Goal: Entertainment & Leisure: Browse casually

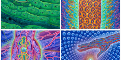
scroll to position [123, 0]
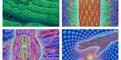
scroll to position [97, 0]
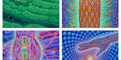
click at [36, 16] on img at bounding box center [31, -1] width 57 height 57
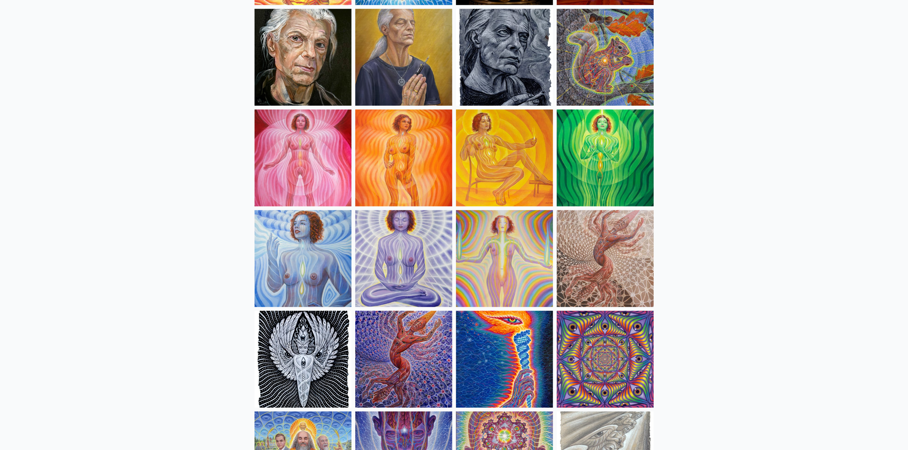
scroll to position [367, 0]
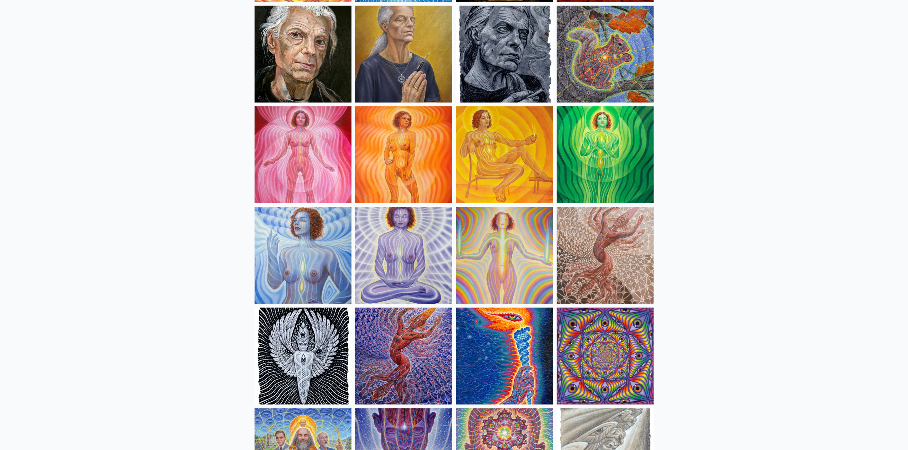
click at [605, 136] on img at bounding box center [605, 154] width 97 height 97
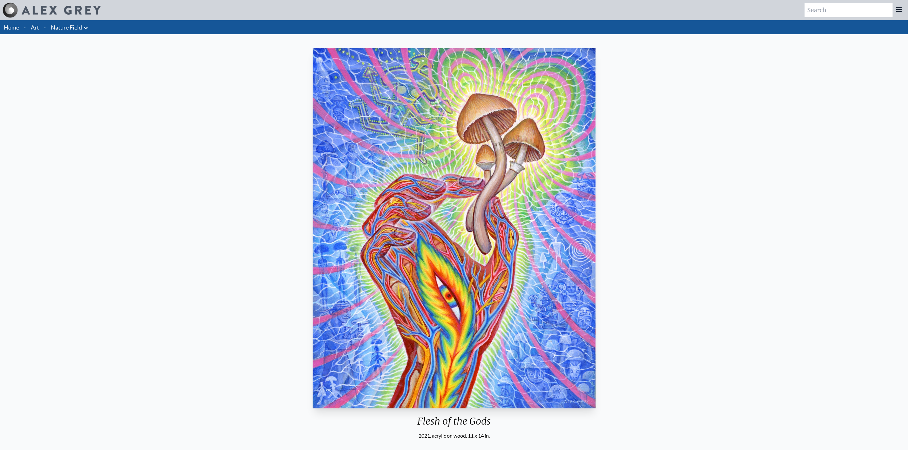
click at [242, 120] on div "Flesh of the Gods 2021, acrylic on wood, 11 x 14 in. Visit the CoSM Shop Flesh …" at bounding box center [454, 337] width 898 height 582
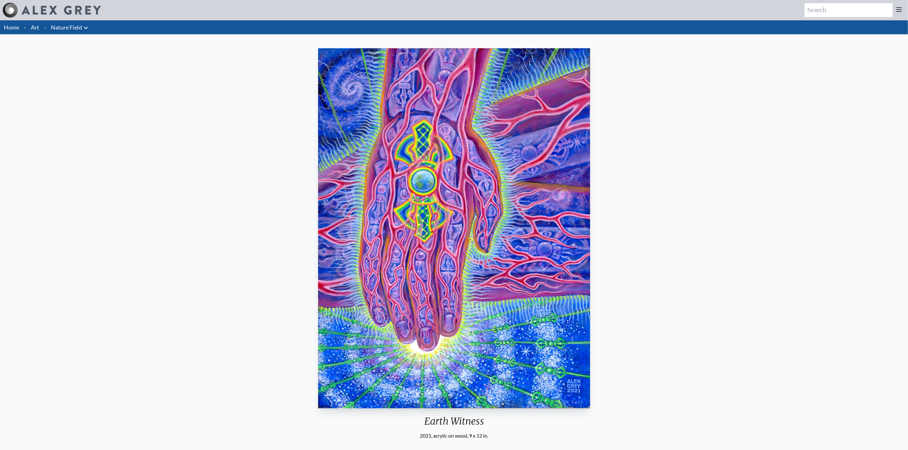
drag, startPoint x: 593, startPoint y: 151, endPoint x: 583, endPoint y: 142, distance: 12.8
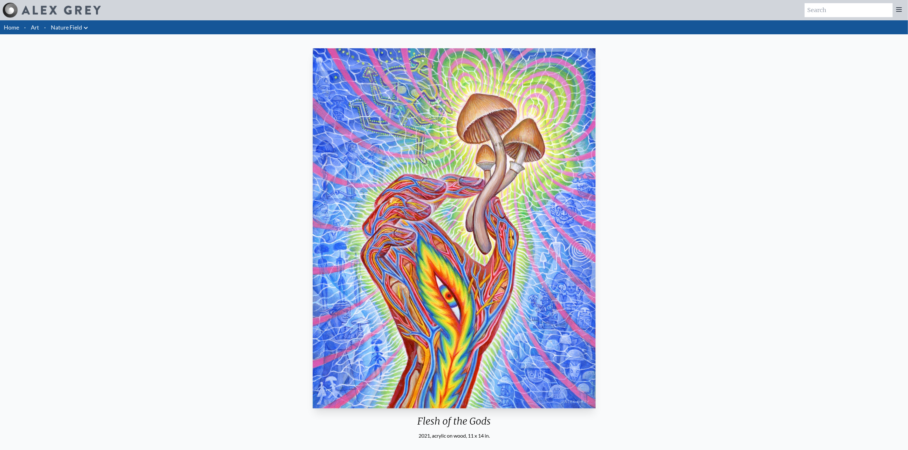
click at [242, 120] on img "2 / 22" at bounding box center [454, 228] width 283 height 360
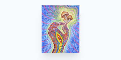
scroll to position [38, 0]
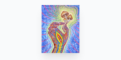
click at [40, 25] on div "Flesh of the Gods 2021, acrylic on wood, 11 x 14 in." at bounding box center [60, 42] width 71 height 79
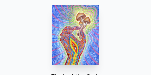
click at [83, 41] on img "2 / 22" at bounding box center [75, 35] width 47 height 60
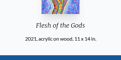
scroll to position [80, 0]
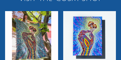
scroll to position [149, 0]
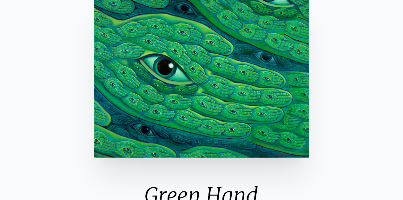
scroll to position [44, 0]
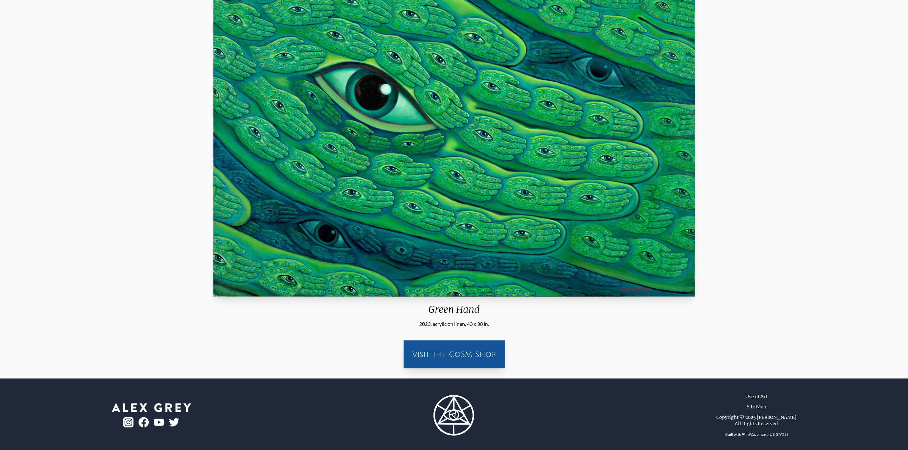
scroll to position [114, 0]
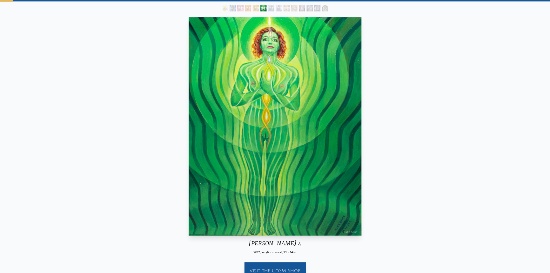
scroll to position [32, 0]
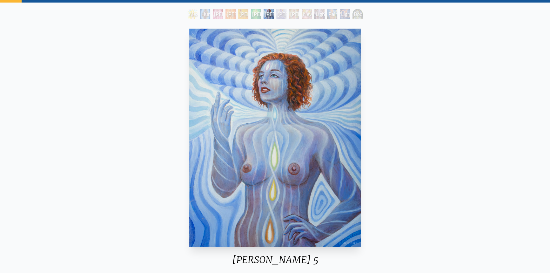
click at [392, 128] on div "Lightbody 5 2021, acrylic on wood, 11 x 14 in. Visit the CoSM Shop" at bounding box center [275, 175] width 540 height 298
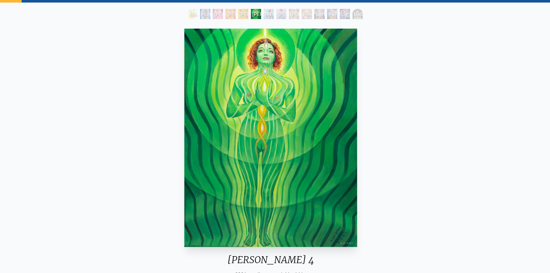
click at [265, 124] on div "Lightbody 4 2021, acrylic on wood, 11 x 14 in. Visit the CoSM Shop" at bounding box center [271, 175] width 540 height 298
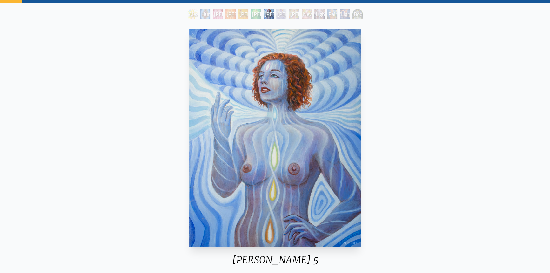
click at [189, 115] on img "7 / 14" at bounding box center [275, 138] width 172 height 218
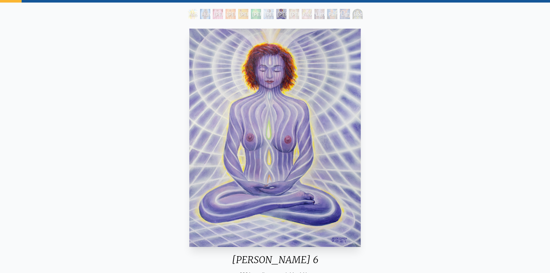
click at [290, 15] on div "Lightbody 7" at bounding box center [294, 14] width 10 height 10
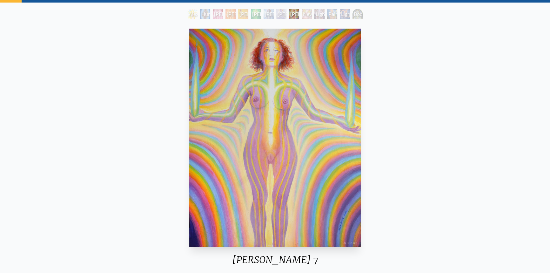
click at [445, 122] on div "Lightbody 7 2021, acrylic on wood, 11 x 14 in. Visit the CoSM Shop" at bounding box center [275, 175] width 540 height 298
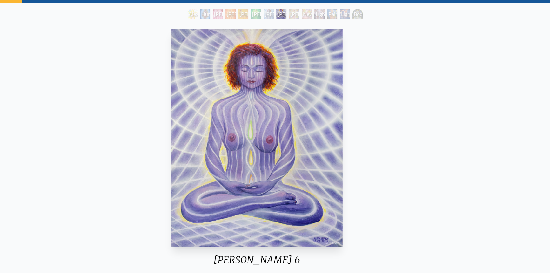
click at [348, 110] on div "Lightbody 6 2021, acrylic on wood, 11 x 14 in. Visit the CoSM Shop" at bounding box center [257, 175] width 540 height 298
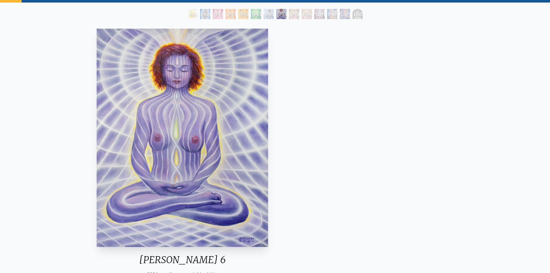
click at [116, 104] on img "8 / 14" at bounding box center [183, 138] width 172 height 218
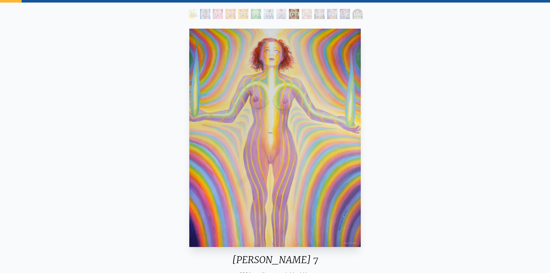
click at [189, 112] on img "9 / 14" at bounding box center [275, 138] width 172 height 218
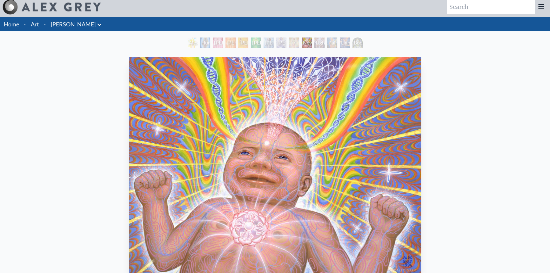
scroll to position [3, 0]
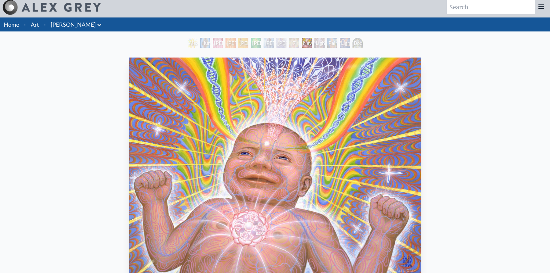
click at [317, 41] on div "Lightweaver" at bounding box center [320, 43] width 10 height 10
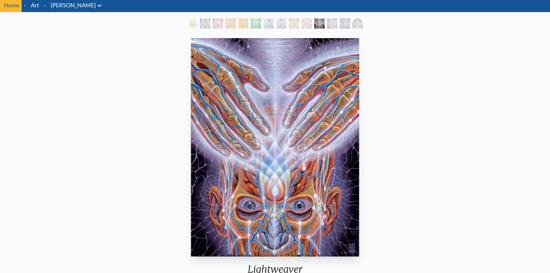
scroll to position [22, 0]
click at [320, 151] on img "11 / 14" at bounding box center [275, 147] width 168 height 218
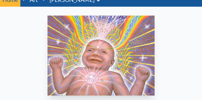
scroll to position [27, 0]
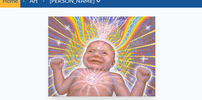
click at [133, 17] on img "10 / 14" at bounding box center [101, 57] width 107 height 80
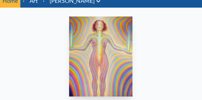
click at [58, 14] on div "Home · Art · Lightbody Anatomical Drawings" at bounding box center [101, 81] width 202 height 175
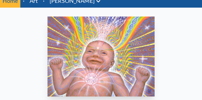
click at [68, 25] on img "10 / 14" at bounding box center [100, 57] width 107 height 80
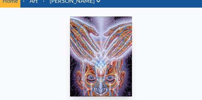
click at [124, 45] on img "11 / 14" at bounding box center [101, 57] width 62 height 80
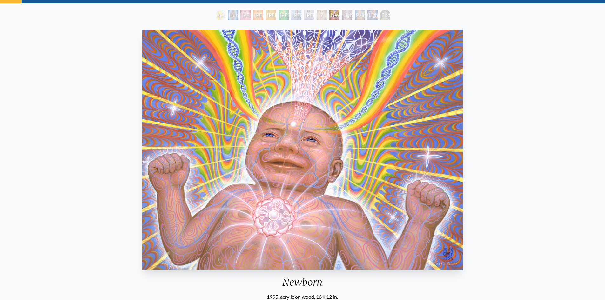
scroll to position [30, 0]
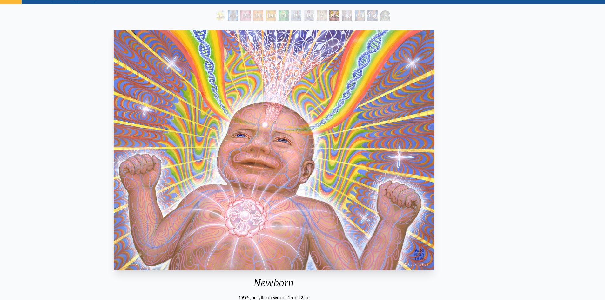
click at [303, 111] on div "Newborn 1995, acrylic on wood, 16 x 12 in." at bounding box center [274, 165] width 326 height 274
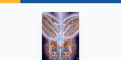
scroll to position [37, 0]
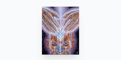
click at [42, 25] on img "11 / 14" at bounding box center [60, 31] width 37 height 48
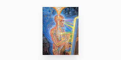
scroll to position [37, 0]
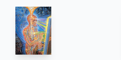
click at [50, 37] on div "Painting 1998, oil on linen, 30 x 40 in." at bounding box center [33, 43] width 61 height 79
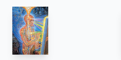
click at [12, 36] on img "12 / 14" at bounding box center [30, 31] width 36 height 48
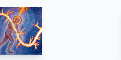
click at [3, 22] on img "13 / 14" at bounding box center [12, 31] width 60 height 48
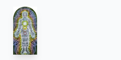
click at [34, 24] on div "Body/Mind as a Vibratory Field of Energy 1987, acrylic on wood, 8 x 16 in." at bounding box center [25, 48] width 121 height 88
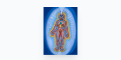
click at [41, 25] on div "Human Energy Field 1987, acrylic on illustration board, 11 x 16 in." at bounding box center [60, 43] width 97 height 79
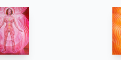
click at [24, 34] on img "3 / 14" at bounding box center [10, 31] width 38 height 48
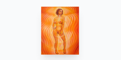
click at [42, 29] on div "Lightbody 2 2021, acrylic on wood, 11 x 14 in." at bounding box center [59, 43] width 71 height 79
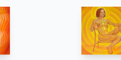
click at [91, 30] on div "Lightbody 3 2021, acrylic on wood, 14 x 11 in." at bounding box center [112, 43] width 71 height 79
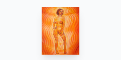
click at [79, 31] on img "4 / 14" at bounding box center [60, 31] width 37 height 48
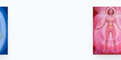
click at [98, 28] on img "3 / 14" at bounding box center [112, 31] width 38 height 48
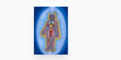
click at [34, 28] on img "2 / 14" at bounding box center [51, 31] width 34 height 48
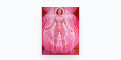
click at [42, 14] on img "3 / 14" at bounding box center [61, 31] width 38 height 48
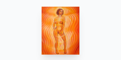
click at [42, 19] on img "4 / 14" at bounding box center [60, 31] width 37 height 48
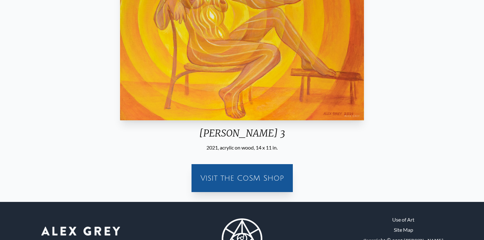
scroll to position [136, 0]
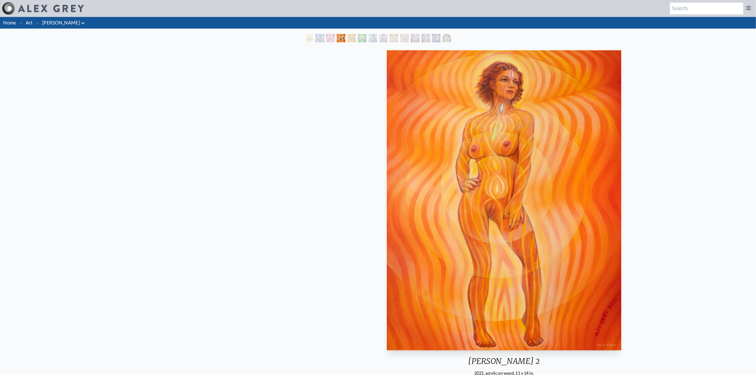
scroll to position [11, 0]
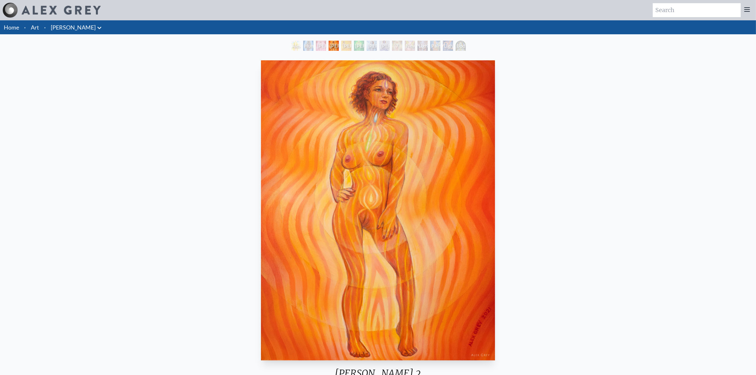
click at [34, 25] on link "Art" at bounding box center [35, 27] width 8 height 9
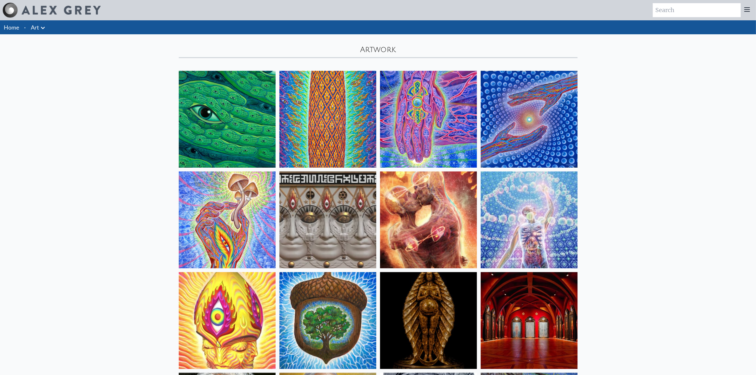
click at [314, 193] on img at bounding box center [328, 220] width 97 height 97
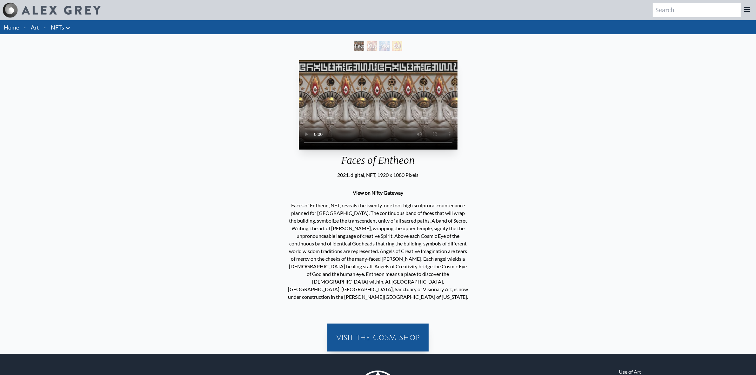
click at [367, 48] on div "Kissing" at bounding box center [372, 46] width 10 height 10
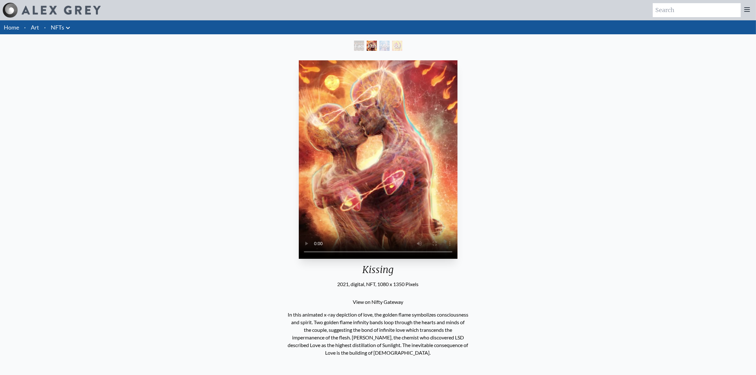
click at [390, 48] on div "Monochord" at bounding box center [385, 46] width 10 height 10
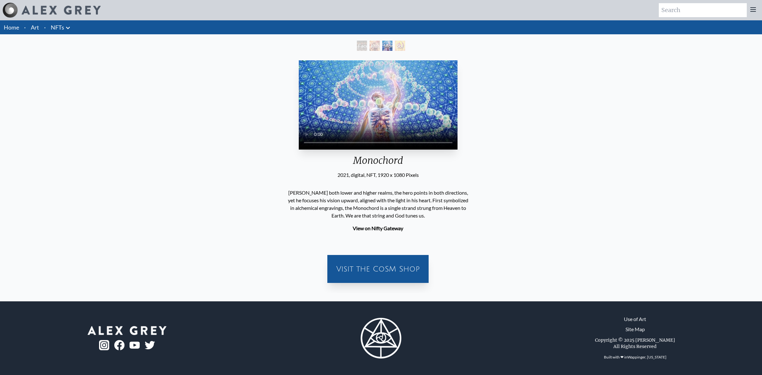
click at [405, 47] on div "Sol Invictus" at bounding box center [400, 46] width 10 height 10
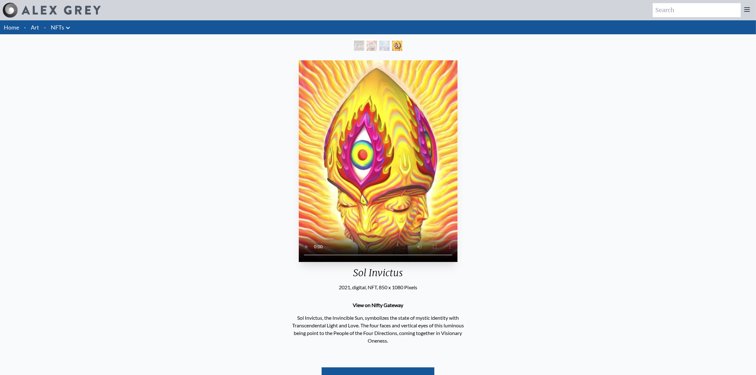
click at [380, 42] on div "Monochord" at bounding box center [385, 46] width 10 height 10
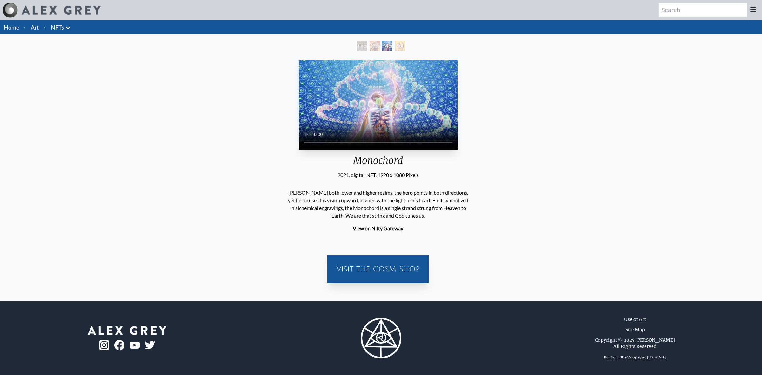
click at [362, 45] on div "Faces of Entheon" at bounding box center [362, 46] width 10 height 10
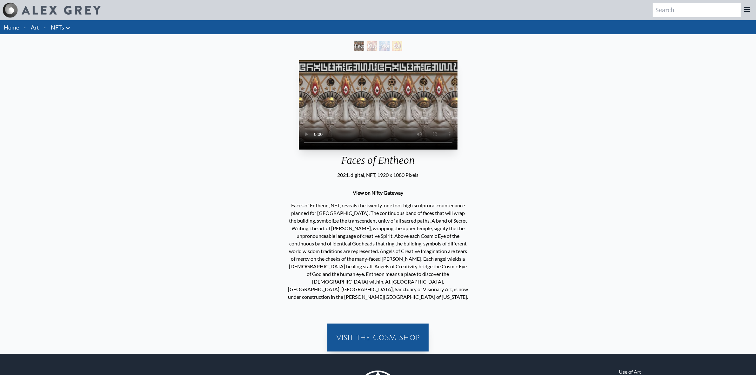
click at [372, 46] on div "Kissing" at bounding box center [372, 46] width 10 height 10
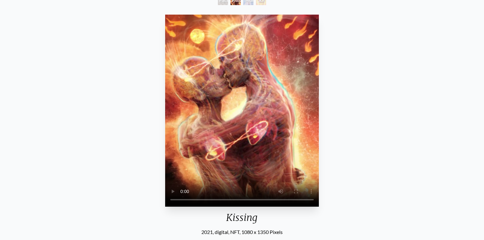
scroll to position [42, 0]
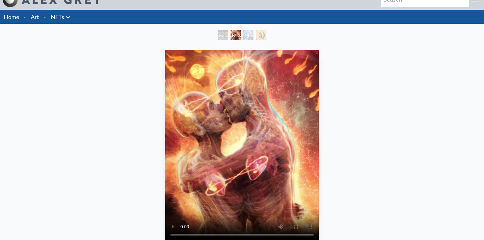
scroll to position [17, 0]
